Goal: Check status: Check status

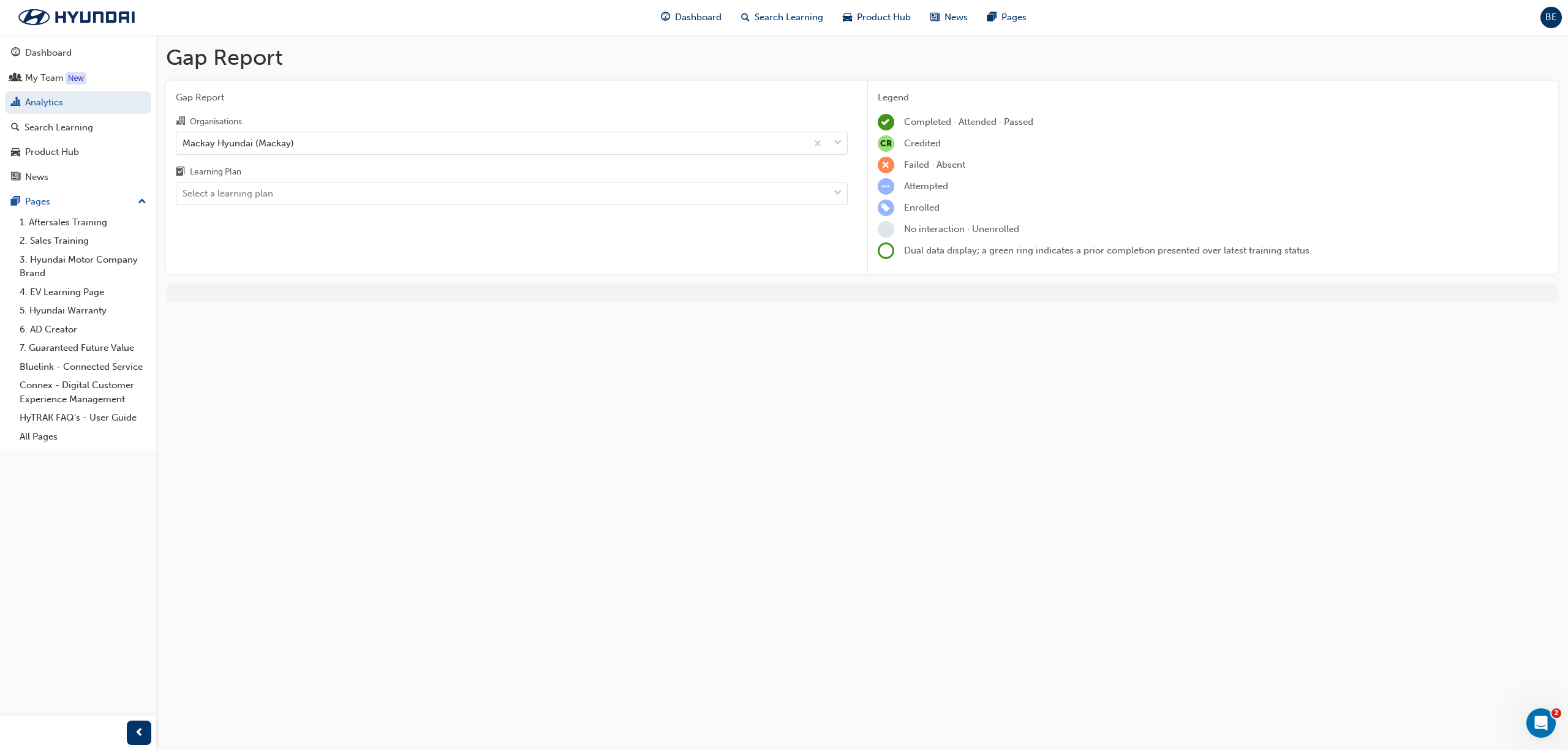
click at [276, 191] on div "Select a learning plan" at bounding box center [503, 193] width 653 height 22
click at [184, 191] on input "Learning Plan Select a learning plan" at bounding box center [183, 193] width 1 height 10
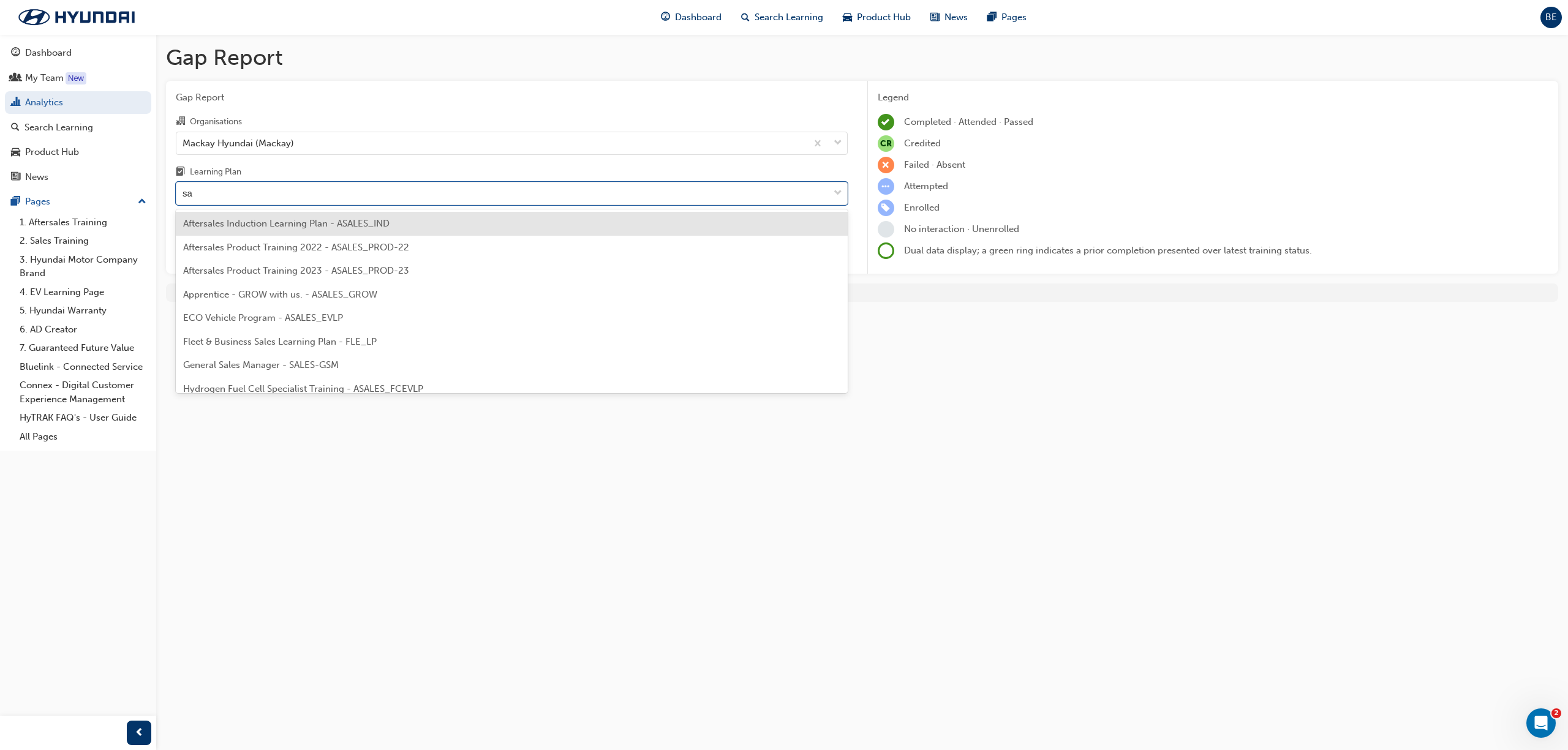
type input "sap"
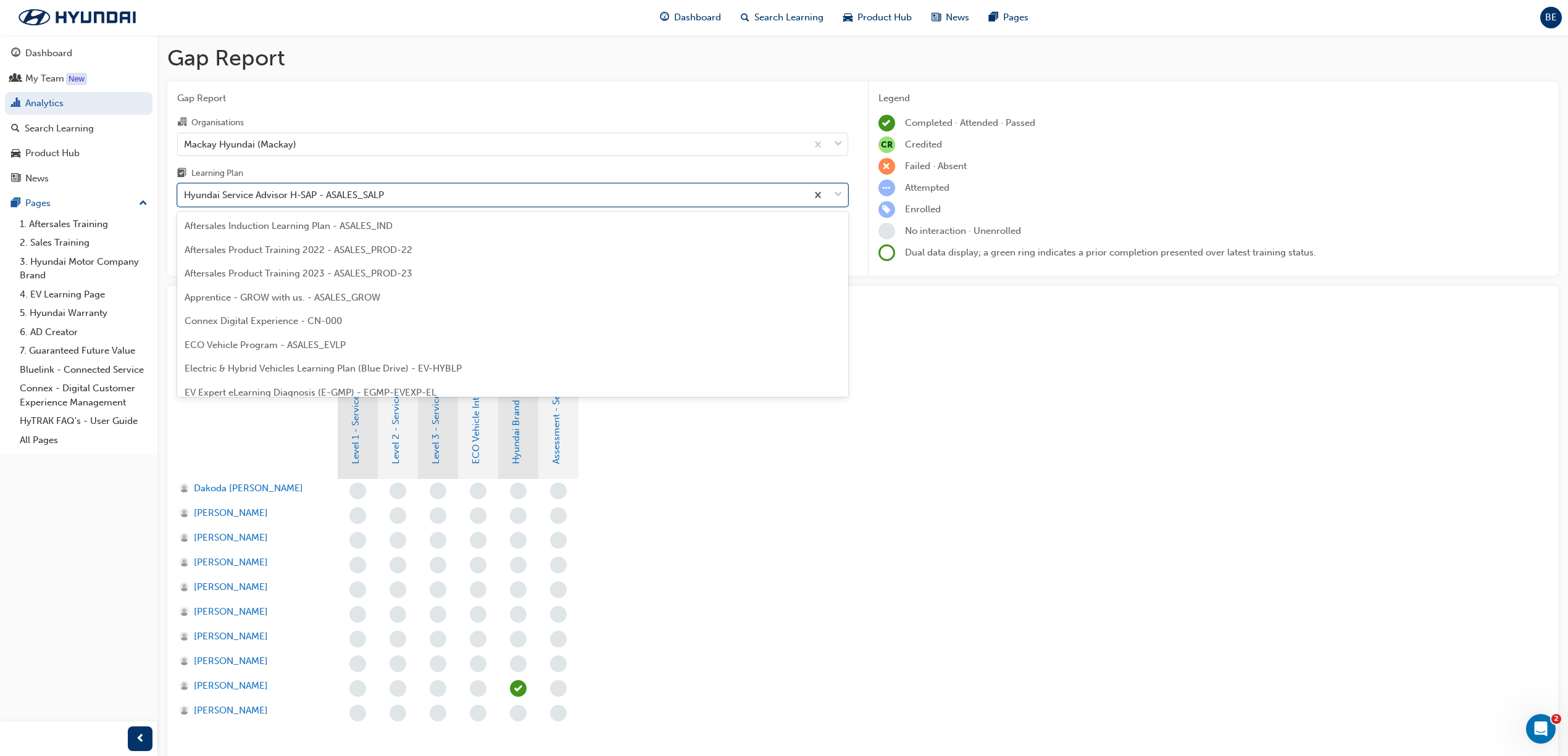
click at [410, 191] on div "Hyundai Service Advisor H-SAP - ASALES_SALP" at bounding box center [493, 195] width 629 height 22
click at [185, 191] on input "Learning Plan option Hyundai Service Advisor H-SAP - ASALES_SALP, selected. opt…" at bounding box center [184, 195] width 1 height 10
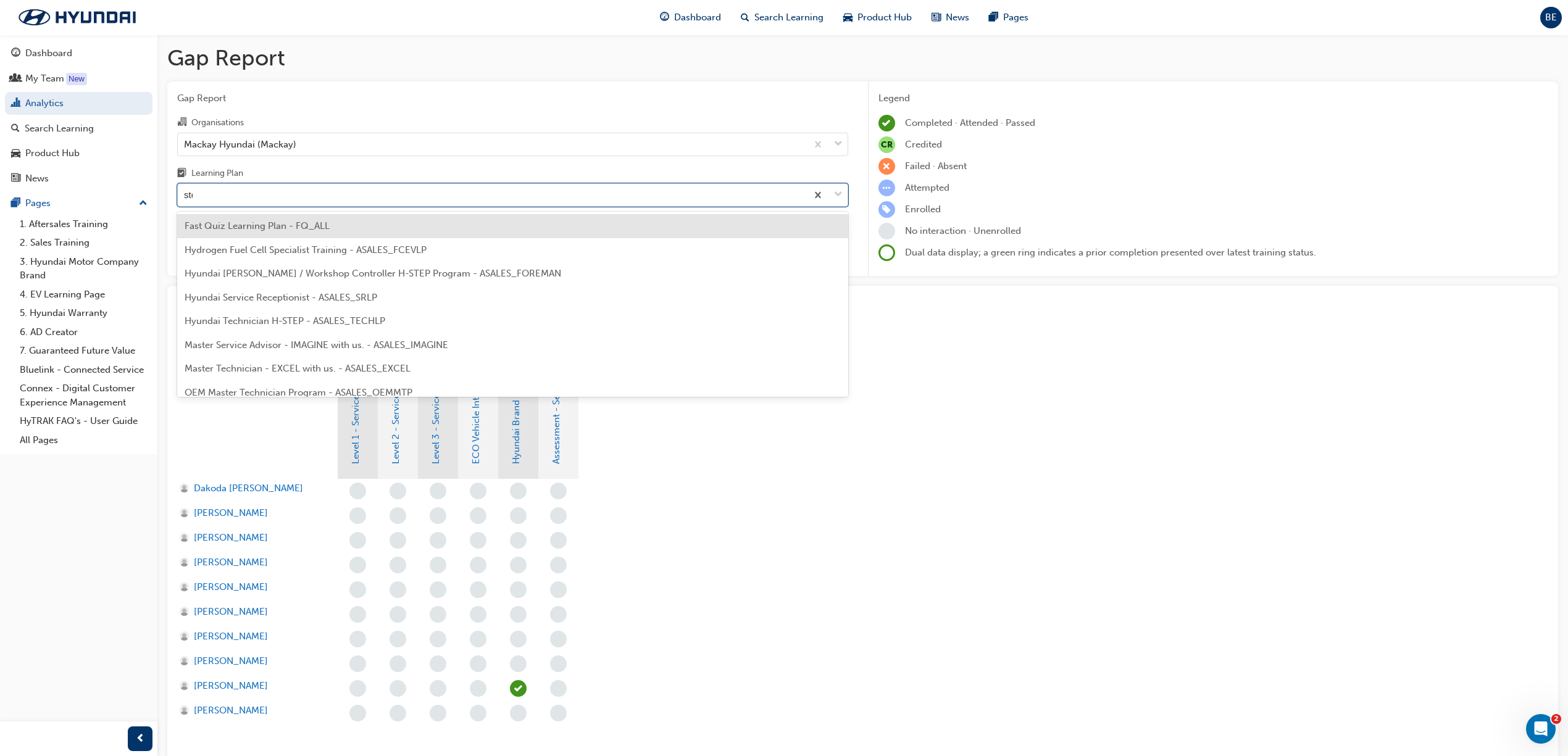
type input "step"
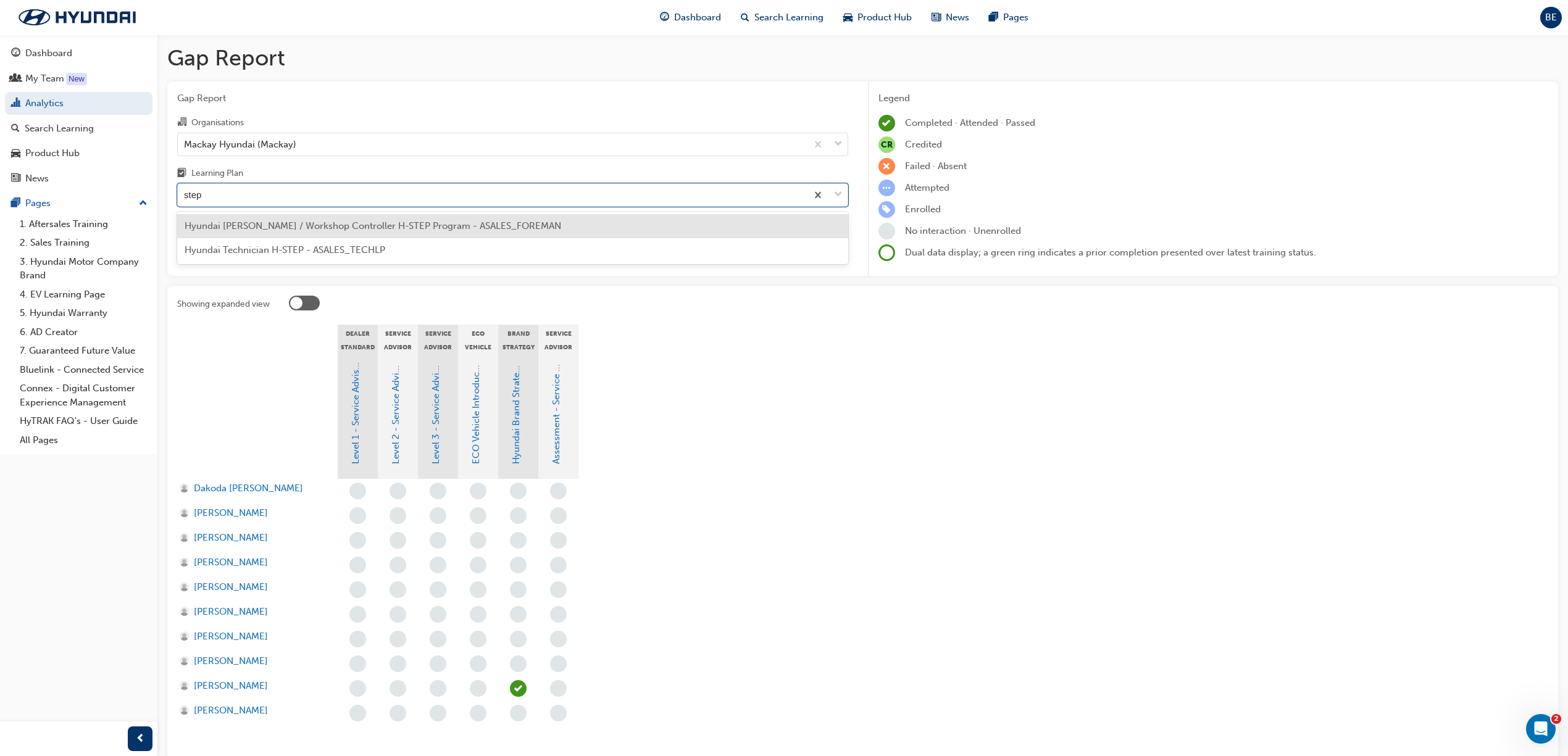
click at [316, 235] on div "Hyundai [PERSON_NAME] / Workshop Controller H-STEP Program - ASALES_FOREMAN" at bounding box center [513, 227] width 671 height 24
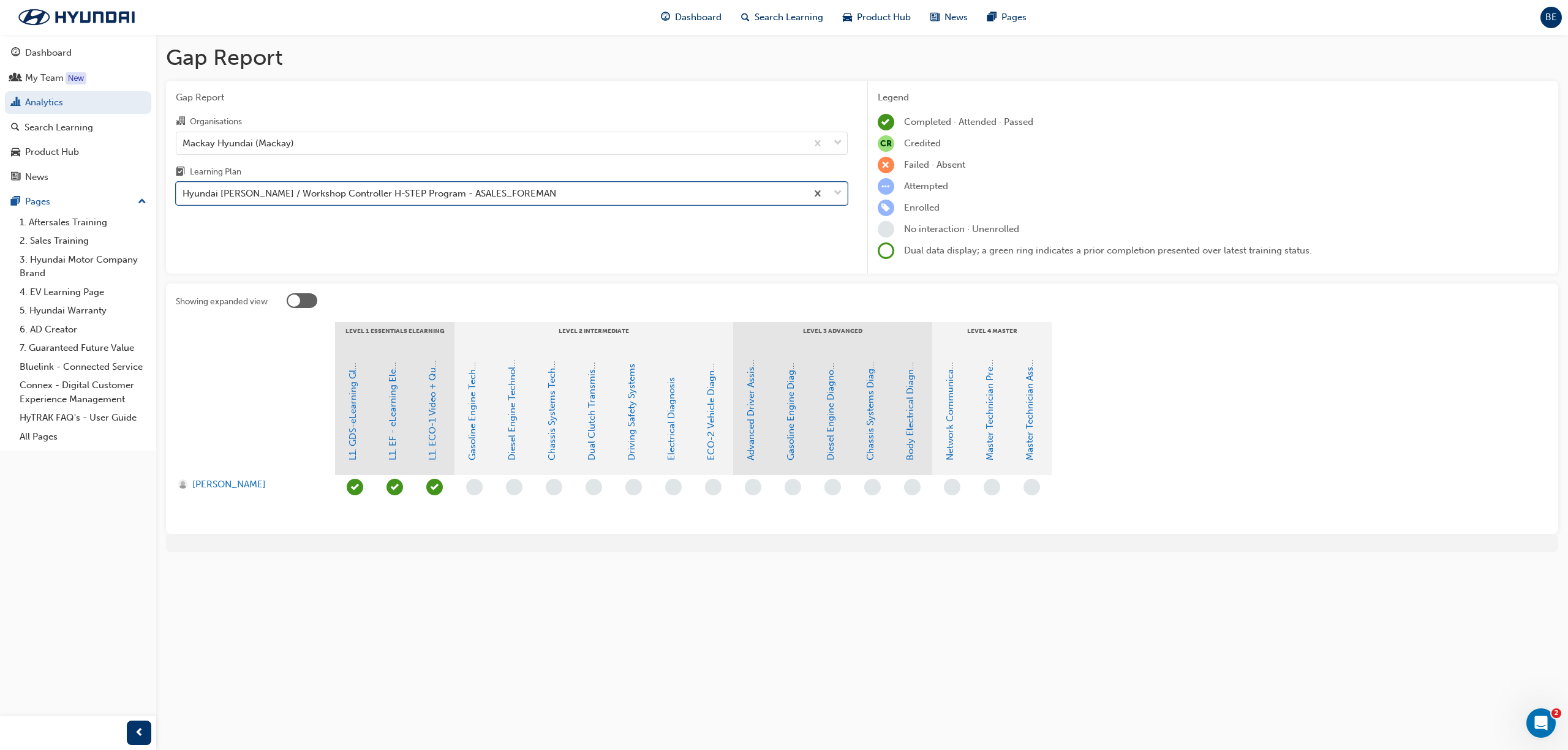
click at [838, 194] on span "down-icon" at bounding box center [838, 193] width 9 height 16
click at [184, 194] on input "Learning Plan option Hyundai [PERSON_NAME] / Workshop Controller H-STEP Program…" at bounding box center [183, 193] width 1 height 10
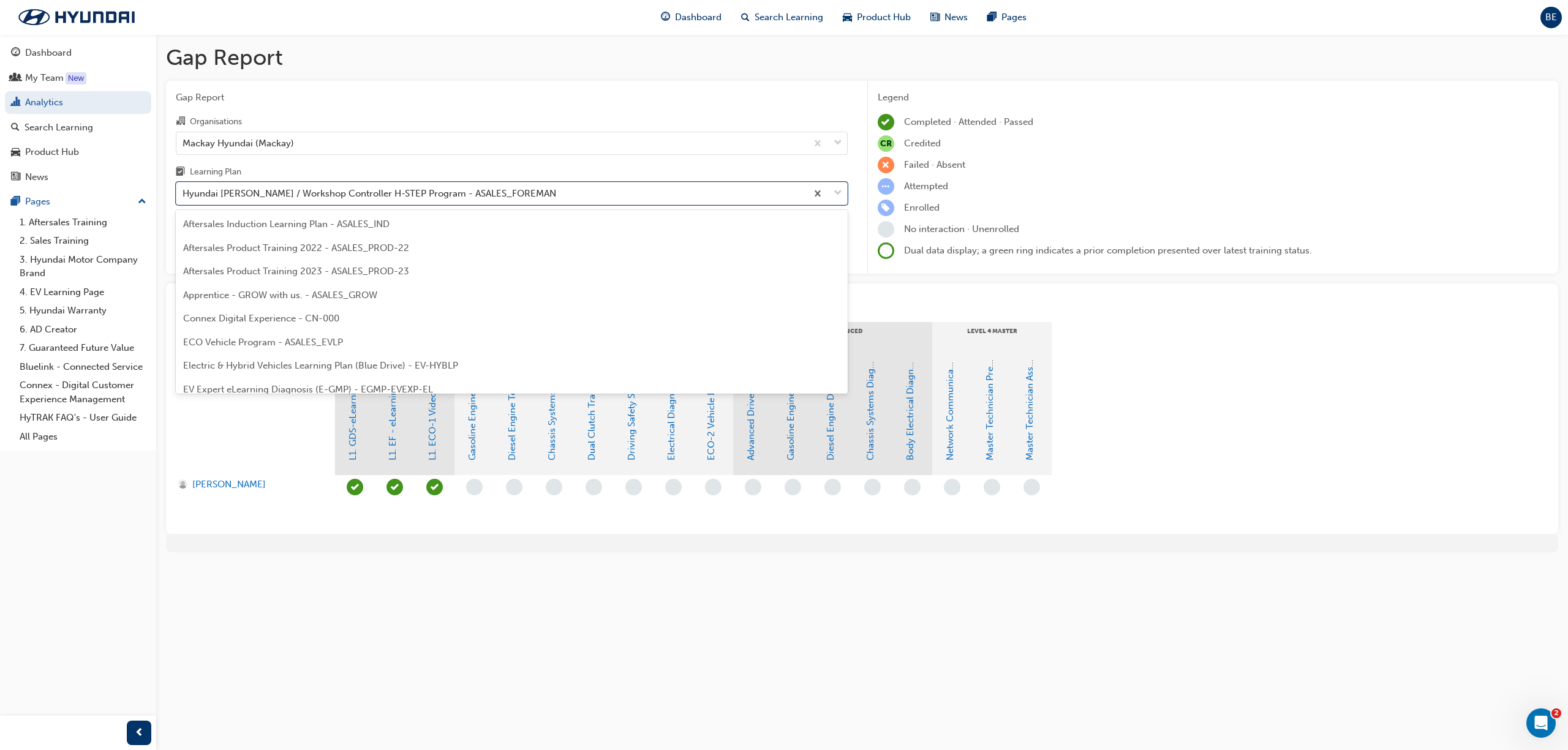
scroll to position [134, 0]
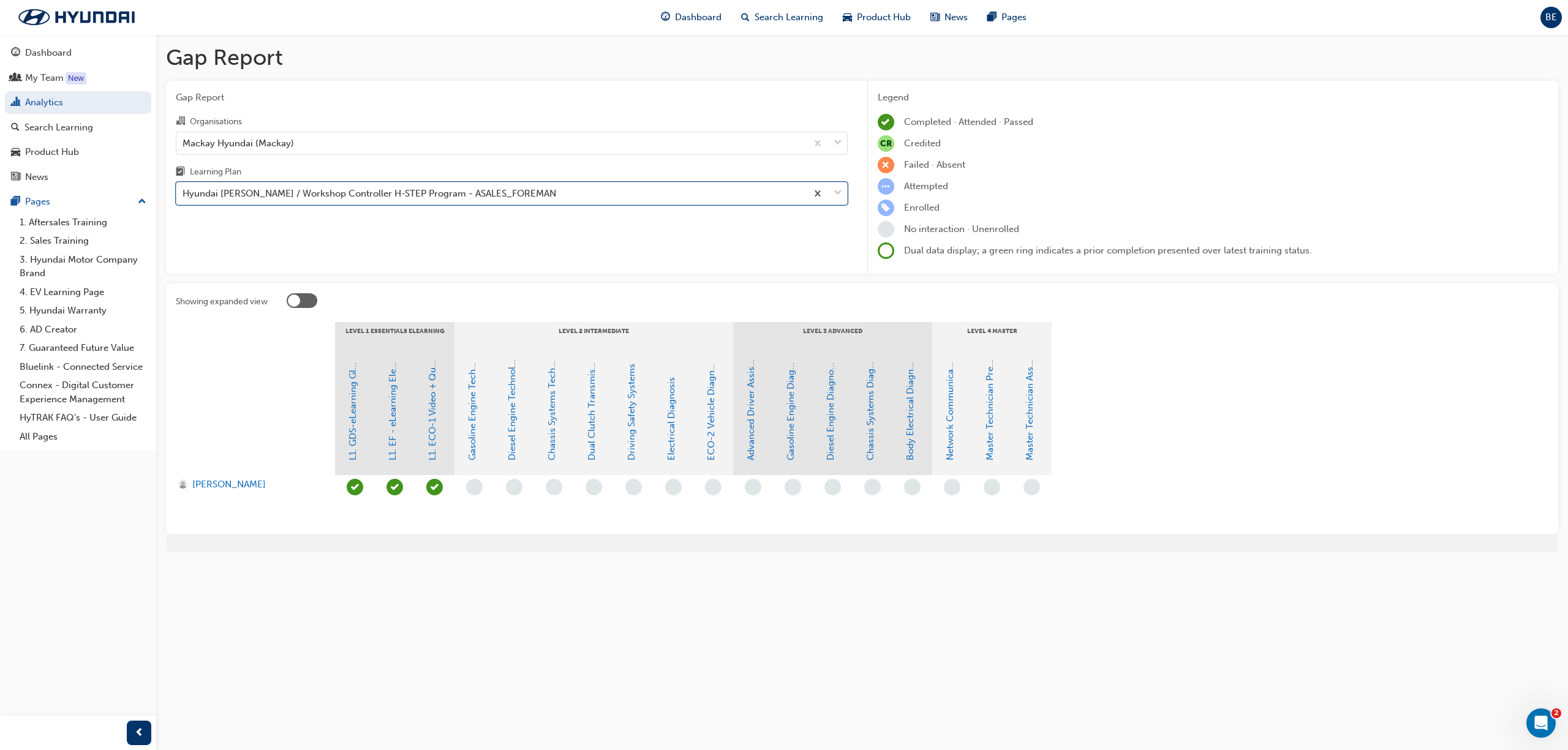
click at [547, 191] on div "Hyundai [PERSON_NAME] / Workshop Controller H-STEP Program - ASALES_FOREMAN" at bounding box center [491, 193] width 630 height 22
click at [184, 191] on input "Learning Plan option Hyundai [PERSON_NAME] / Workshop Controller H-STEP Program…" at bounding box center [183, 193] width 1 height 10
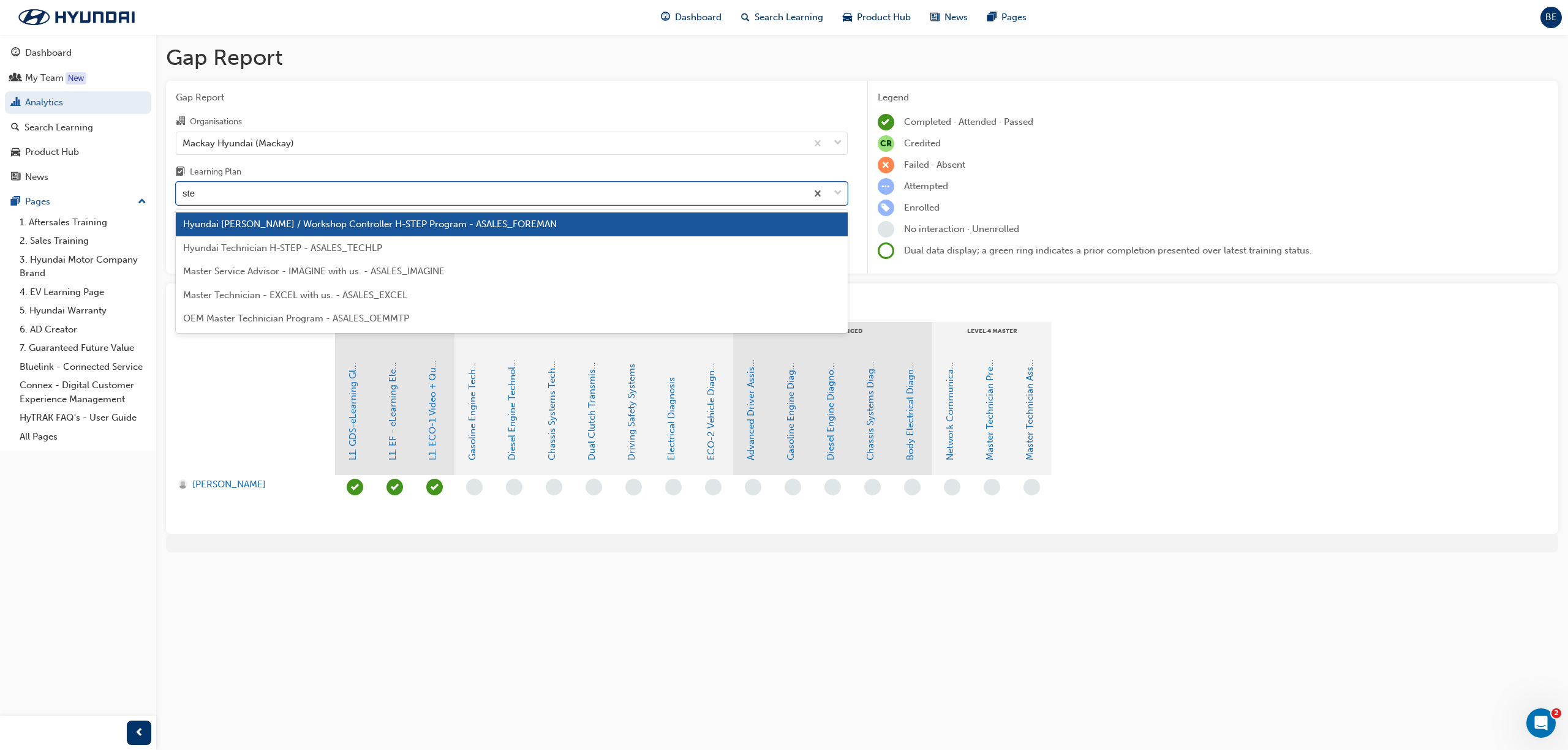
type input "step"
click at [328, 243] on span "Hyundai Technician H-STEP - ASALES_TECHLP" at bounding box center [282, 247] width 199 height 11
